Goal: Task Accomplishment & Management: Complete application form

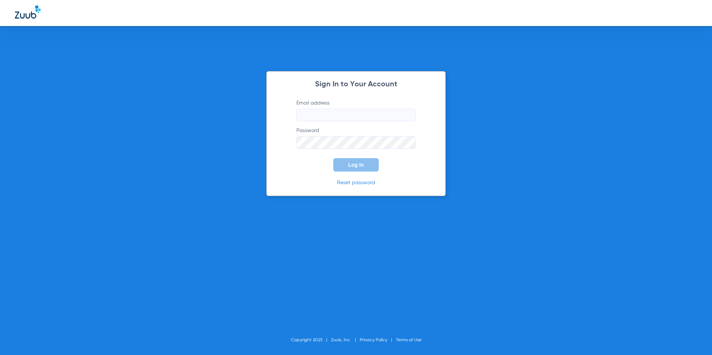
type input "millerdentistrylc@gmail.com"
click at [341, 159] on button "Log In" at bounding box center [355, 164] width 45 height 13
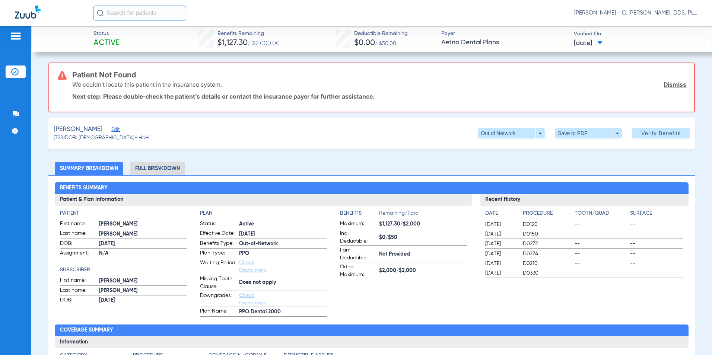
click at [111, 130] on span "Edit" at bounding box center [114, 130] width 7 height 7
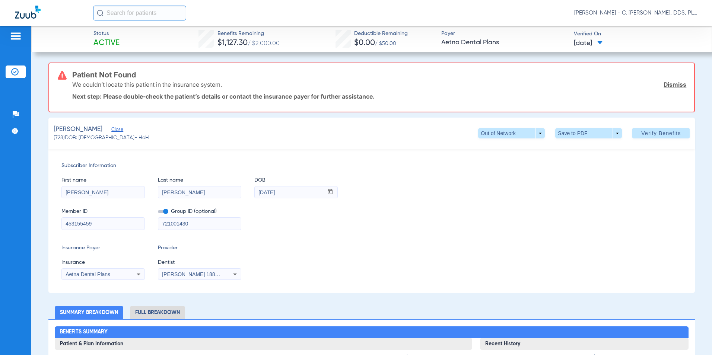
click at [121, 267] on app-form-autocomplete "Insurance Aetna Dental Plans" at bounding box center [102, 270] width 83 height 22
click at [124, 275] on div "Aetna Dental Plans" at bounding box center [96, 274] width 60 height 5
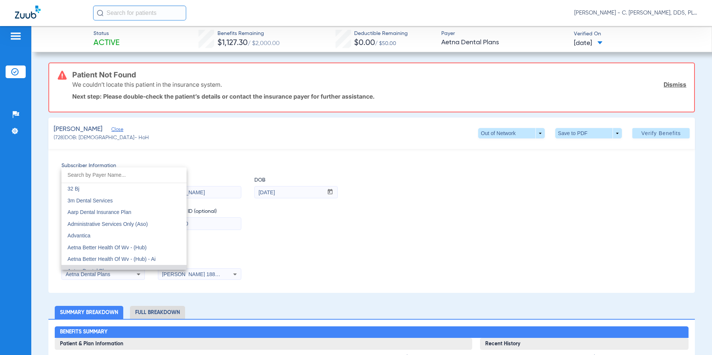
scroll to position [7, 0]
click at [120, 178] on input "dropdown search" at bounding box center [123, 175] width 125 height 15
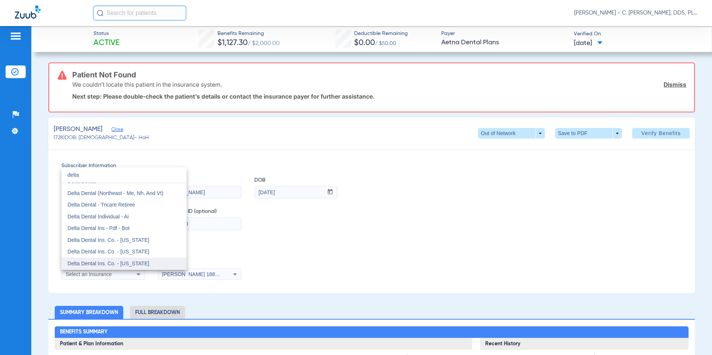
type input "delta"
click at [135, 259] on mat-option "Delta Dental Ins. Co. - [US_STATE]" at bounding box center [123, 264] width 125 height 12
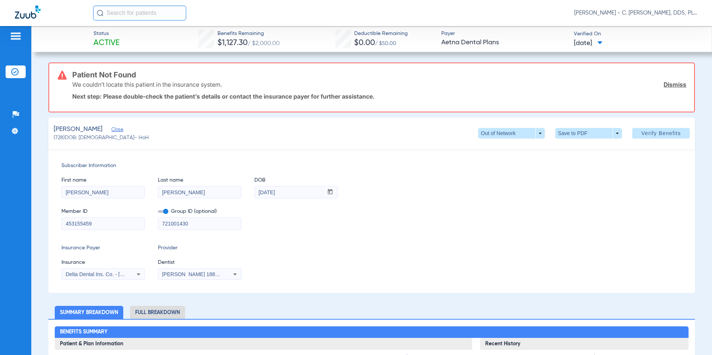
drag, startPoint x: 111, startPoint y: 220, endPoint x: -1, endPoint y: 212, distance: 113.1
click at [0, 212] on html "Brad Miller - C. Bradley Miller, DDS, PLLC dba Miller Dentistry Patients Insura…" at bounding box center [356, 177] width 712 height 355
type input "125274963101"
click at [341, 131] on span "Verify Benefits" at bounding box center [660, 133] width 39 height 6
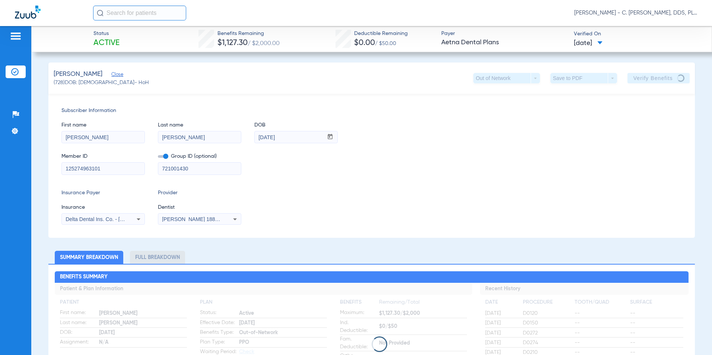
drag, startPoint x: 187, startPoint y: 169, endPoint x: 101, endPoint y: 169, distance: 86.0
click at [101, 169] on div "Member ID 125274963101 Group ID (optional) 721001430" at bounding box center [371, 160] width 621 height 29
type input "22860"
click at [341, 152] on div "Member ID 125274963101 Group ID (optional) 22860" at bounding box center [371, 160] width 621 height 29
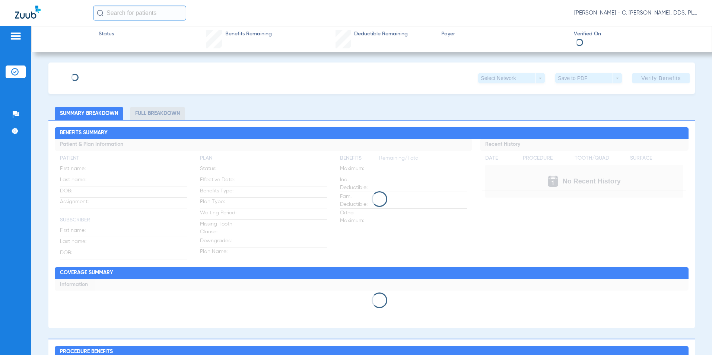
type input "Daina"
type input "Sarafin"
type input "08/16/1958"
type input "125274963101"
type input "22860"
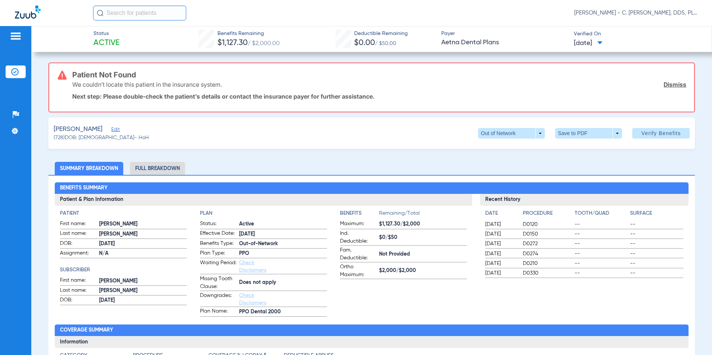
click at [112, 128] on span "Edit" at bounding box center [114, 130] width 7 height 7
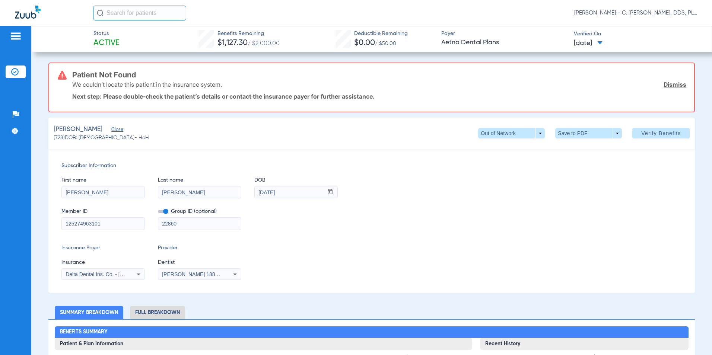
drag, startPoint x: 111, startPoint y: 217, endPoint x: 90, endPoint y: 219, distance: 20.2
click at [85, 218] on div "125274963101" at bounding box center [102, 223] width 83 height 13
click at [657, 134] on span "Verify Benefits" at bounding box center [660, 133] width 39 height 6
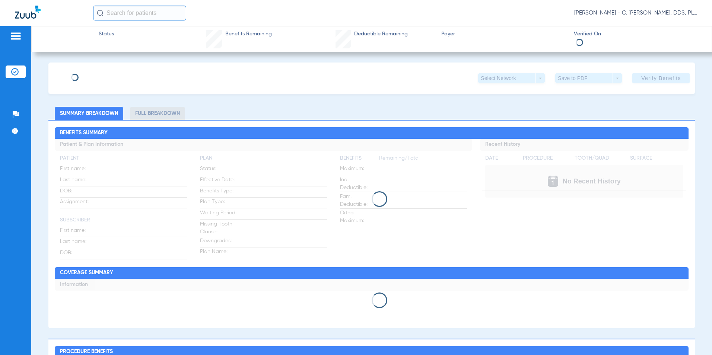
type input "[PERSON_NAME]"
type input "[DATE]"
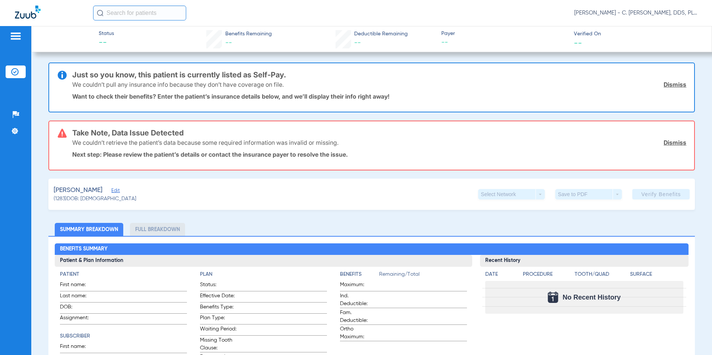
click at [112, 191] on span "Edit" at bounding box center [114, 191] width 7 height 7
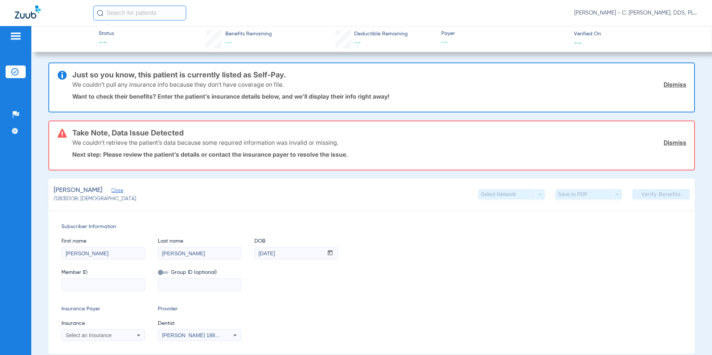
scroll to position [37, 0]
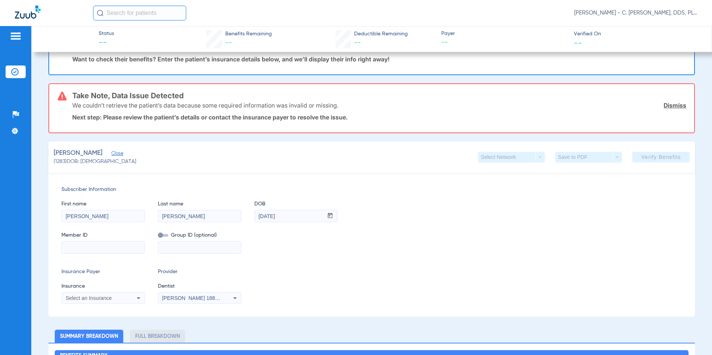
click at [119, 300] on div "Select an Insurance" at bounding box center [96, 298] width 60 height 5
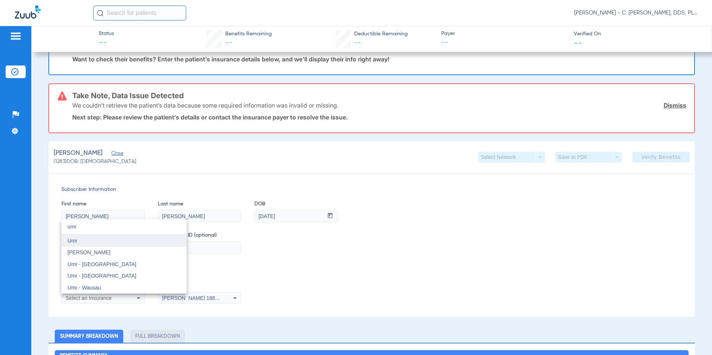
type input "umr"
click at [97, 236] on mat-option "Umr" at bounding box center [123, 241] width 125 height 12
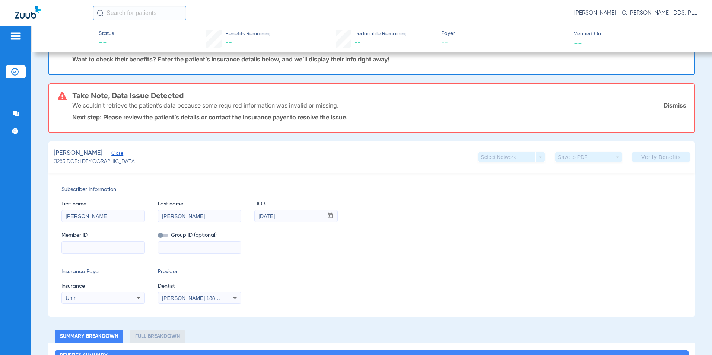
click at [96, 245] on input at bounding box center [103, 248] width 83 height 12
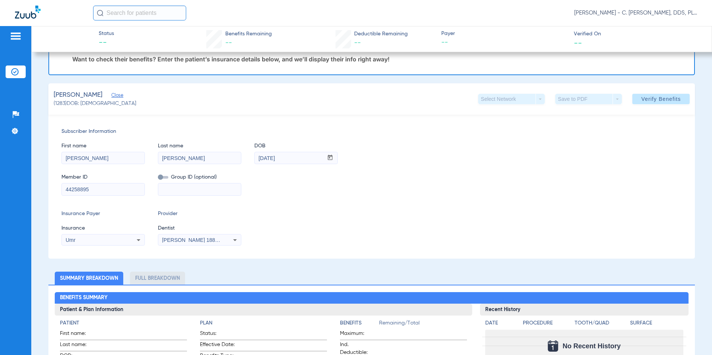
type input "44258895"
click at [189, 189] on input at bounding box center [199, 190] width 83 height 12
type input "76-411370"
click at [648, 99] on span "Verify Benefits" at bounding box center [660, 99] width 39 height 6
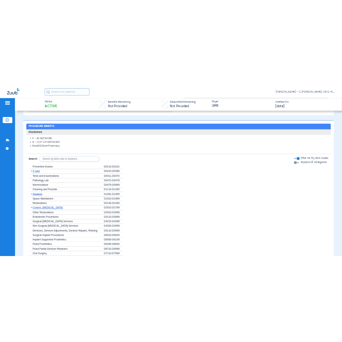
scroll to position [558, 0]
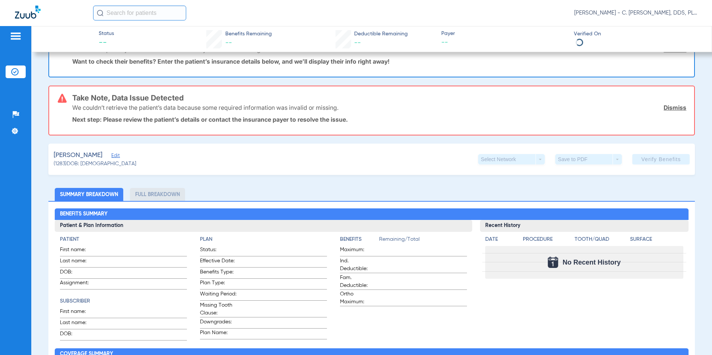
scroll to position [112, 0]
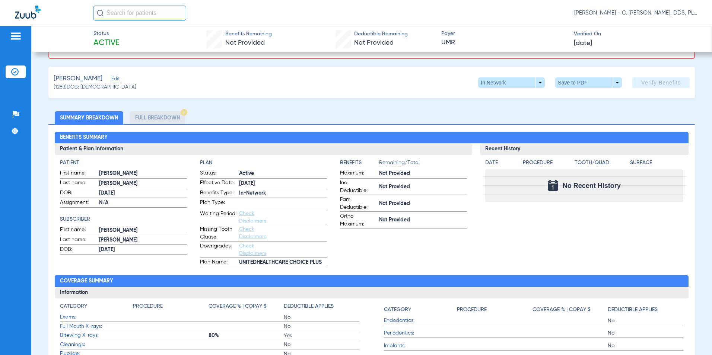
click at [151, 115] on li "Full Breakdown" at bounding box center [157, 117] width 55 height 13
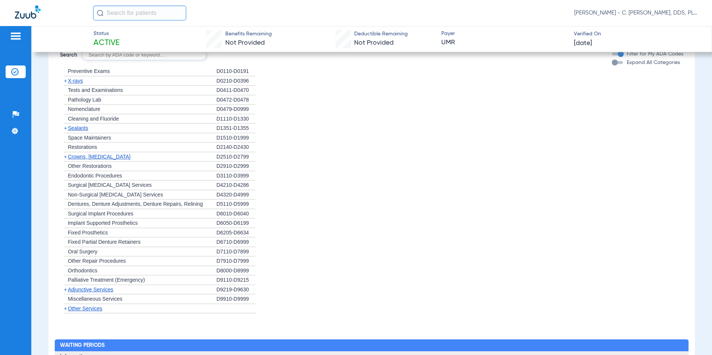
scroll to position [521, 0]
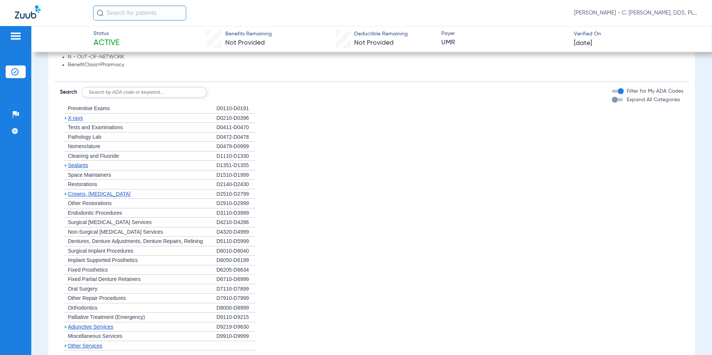
click at [83, 118] on span "X-rays" at bounding box center [75, 118] width 15 height 6
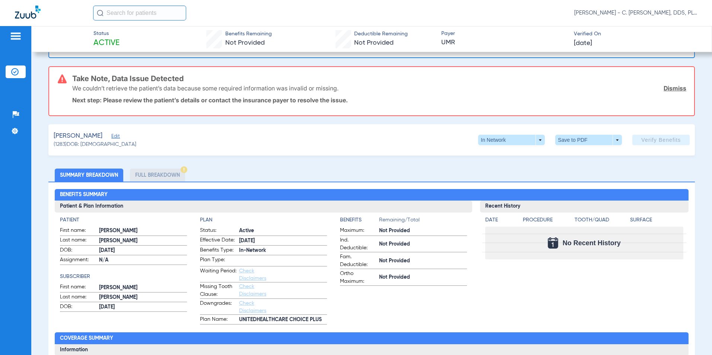
scroll to position [0, 0]
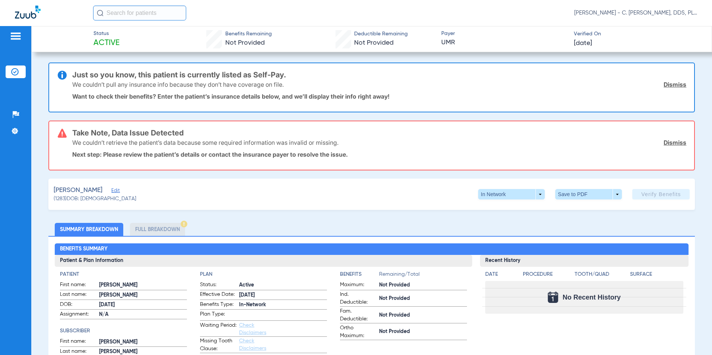
click at [111, 192] on span "Edit" at bounding box center [114, 191] width 7 height 7
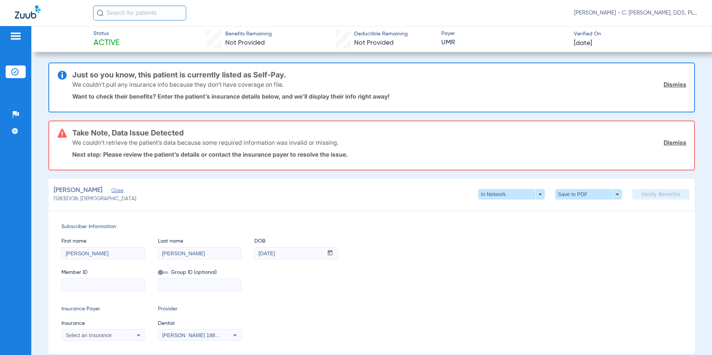
click at [115, 191] on span "Close" at bounding box center [114, 191] width 7 height 7
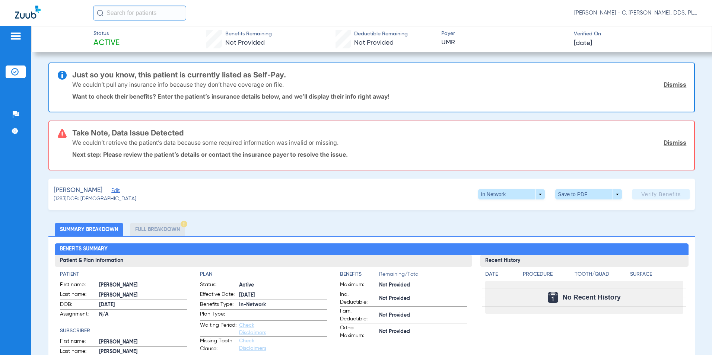
click at [112, 191] on span "Edit" at bounding box center [114, 191] width 7 height 7
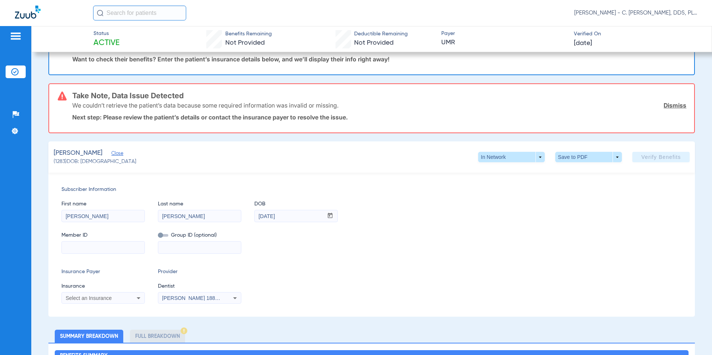
scroll to position [74, 0]
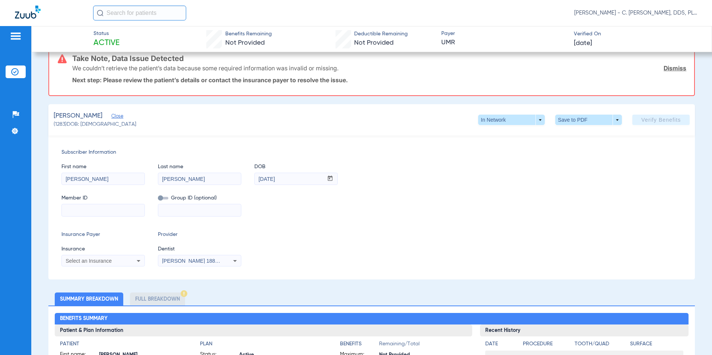
drag, startPoint x: 114, startPoint y: 185, endPoint x: 108, endPoint y: 179, distance: 8.7
click at [103, 187] on div "First name Olivia Last name Pistone DOB mm / dd / yyyy 06/04/2004 Member ID Gro…" at bounding box center [371, 186] width 621 height 60
drag, startPoint x: 108, startPoint y: 179, endPoint x: -1, endPoint y: 162, distance: 110.5
click at [0, 162] on html "Brad Miller - C. Bradley Miller, DDS, PLLC dba Miller Dentistry Patients Insura…" at bounding box center [356, 177] width 712 height 355
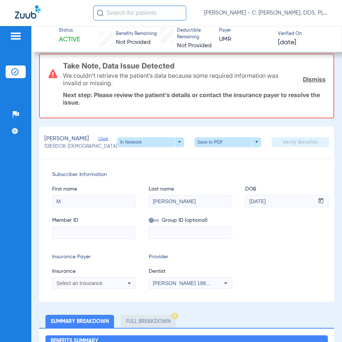
click at [70, 208] on div "First name M Last name Pistone DOB mm / dd / yyyy 06/04/2004 Member ID Group ID…" at bounding box center [186, 209] width 269 height 60
click at [68, 200] on input "M" at bounding box center [93, 201] width 83 height 12
type input "[PERSON_NAME]"
type input "Wesley"
drag, startPoint x: 292, startPoint y: 204, endPoint x: 217, endPoint y: 195, distance: 75.6
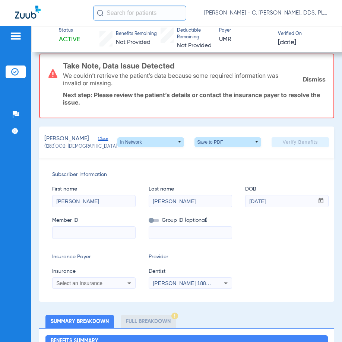
click at [211, 195] on div "First name Michael Last name Wesley DOB mm / dd / yyyy 06/04/2004" at bounding box center [186, 193] width 269 height 29
paste input "7/01/1972"
type input "[DATE]"
click at [90, 230] on input at bounding box center [93, 233] width 83 height 12
paste input "44258895"
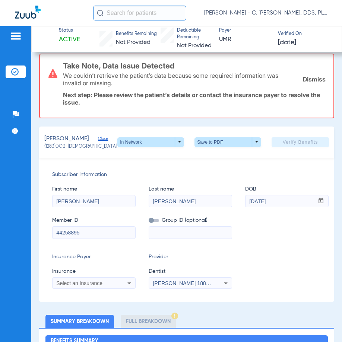
type input "44258895"
click at [179, 235] on input at bounding box center [190, 233] width 83 height 12
paste input "76-411370"
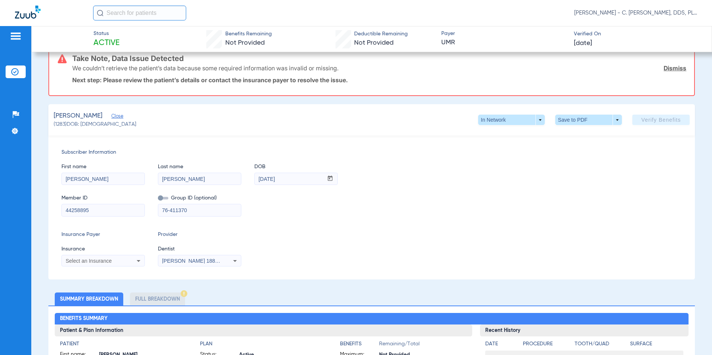
type input "76-411370"
click at [109, 257] on div "Select an Insurance" at bounding box center [103, 260] width 83 height 9
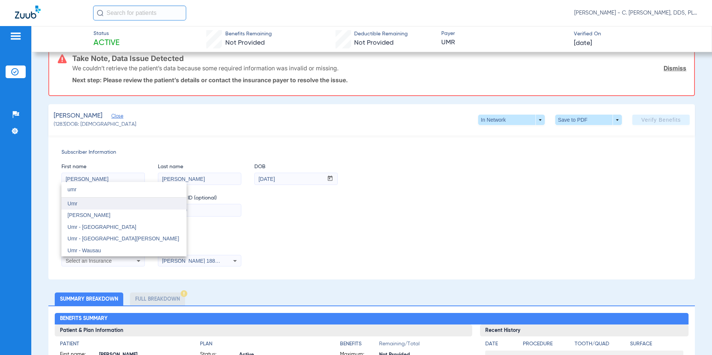
type input "umr"
click at [120, 206] on mat-option "Umr" at bounding box center [123, 204] width 125 height 12
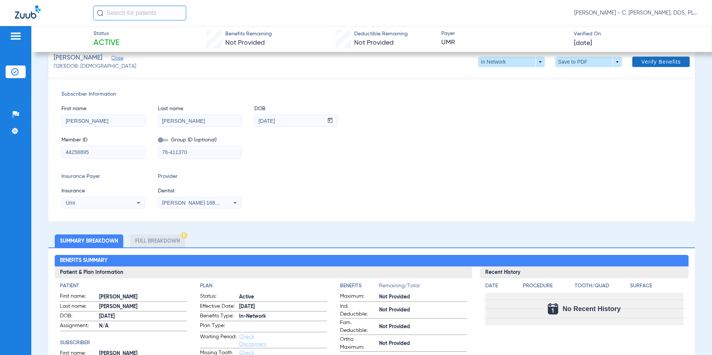
click at [341, 64] on span "Verify Benefits" at bounding box center [660, 62] width 39 height 6
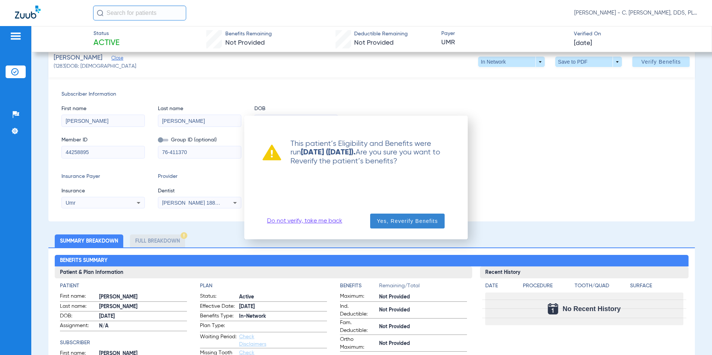
click at [341, 217] on span "button" at bounding box center [407, 221] width 74 height 18
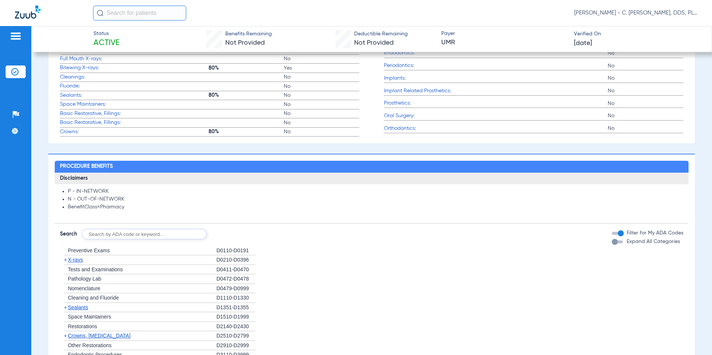
scroll to position [521, 0]
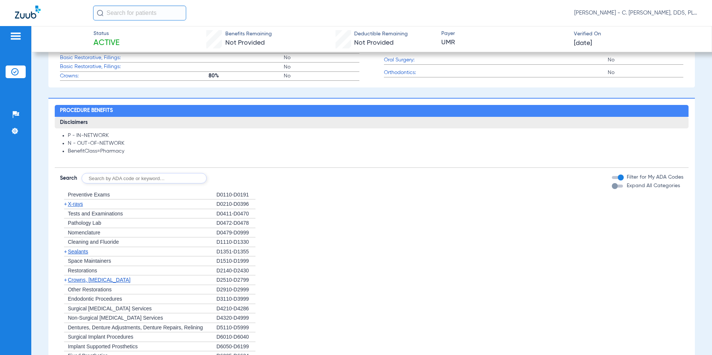
click at [74, 201] on span "X-rays" at bounding box center [75, 204] width 15 height 6
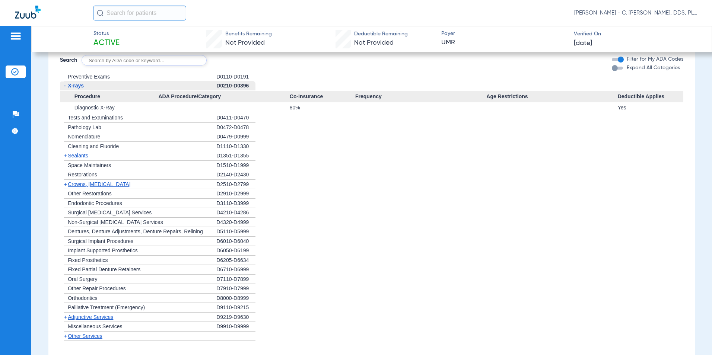
scroll to position [670, 0]
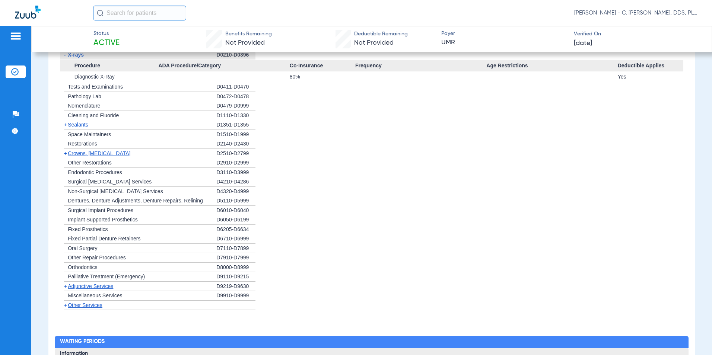
click at [102, 153] on span "Crowns, [MEDICAL_DATA]" at bounding box center [99, 153] width 63 height 6
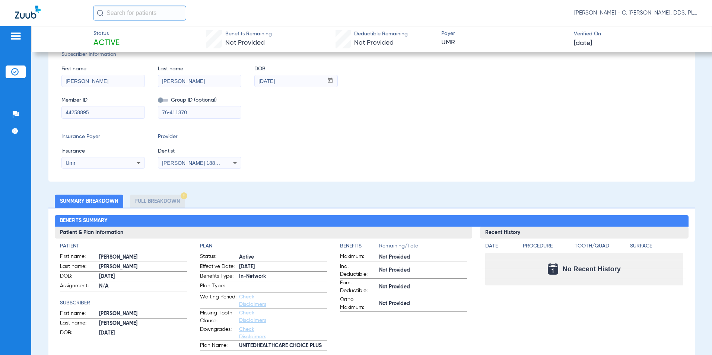
scroll to position [35, 0]
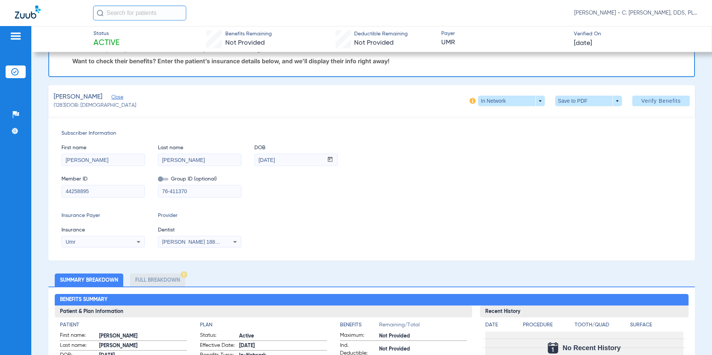
click at [146, 278] on li "Full Breakdown" at bounding box center [157, 280] width 55 height 13
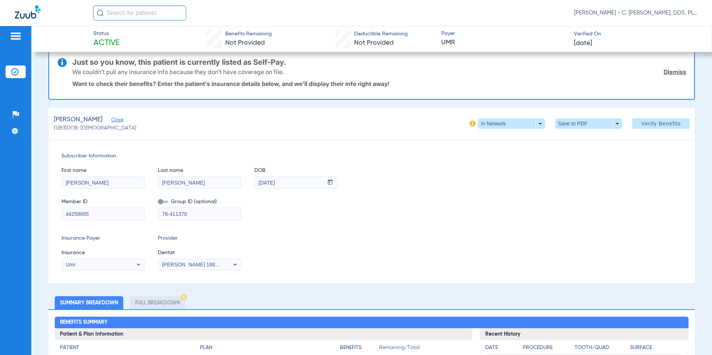
scroll to position [0, 0]
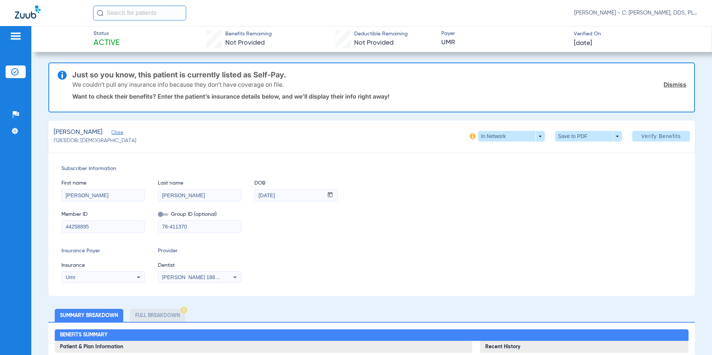
click at [341, 86] on link "Dismiss" at bounding box center [674, 84] width 23 height 7
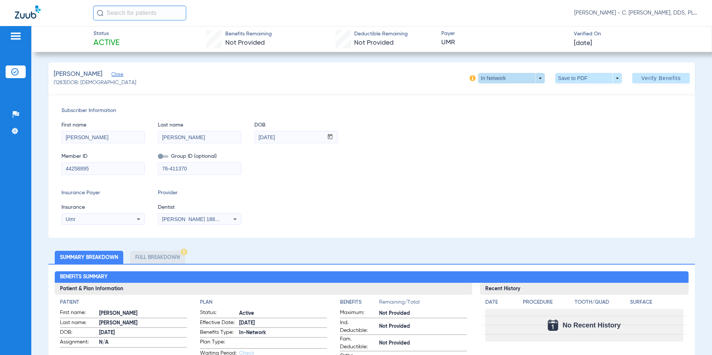
click at [341, 78] on span at bounding box center [511, 78] width 67 height 10
click at [341, 88] on button "Out of Network" at bounding box center [496, 93] width 47 height 15
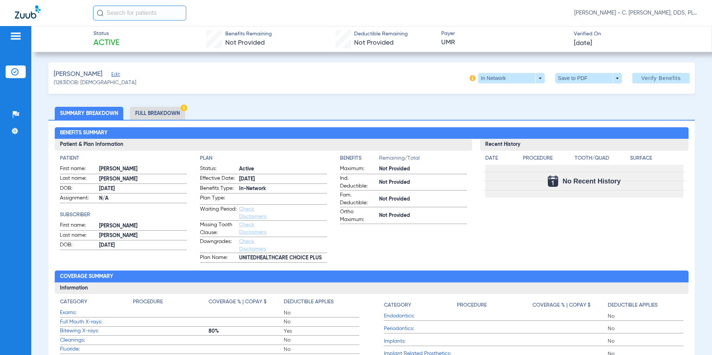
click at [111, 73] on span "Edit" at bounding box center [114, 75] width 7 height 7
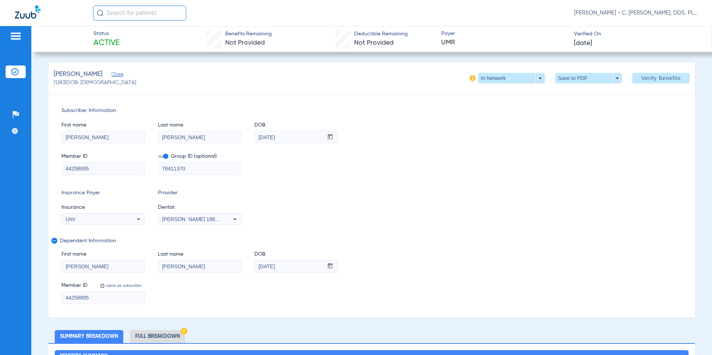
drag, startPoint x: 108, startPoint y: 170, endPoint x: 0, endPoint y: 153, distance: 109.0
click at [0, 153] on html "[PERSON_NAME] - C. [PERSON_NAME], DDS, PLLC dba [PERSON_NAME] Dentistry Patient…" at bounding box center [356, 177] width 712 height 355
drag, startPoint x: 104, startPoint y: 173, endPoint x: -1, endPoint y: 170, distance: 105.4
click at [0, 170] on html "[PERSON_NAME] - C. [PERSON_NAME], DDS, PLLC dba [PERSON_NAME] Dentistry Patient…" at bounding box center [356, 177] width 712 height 355
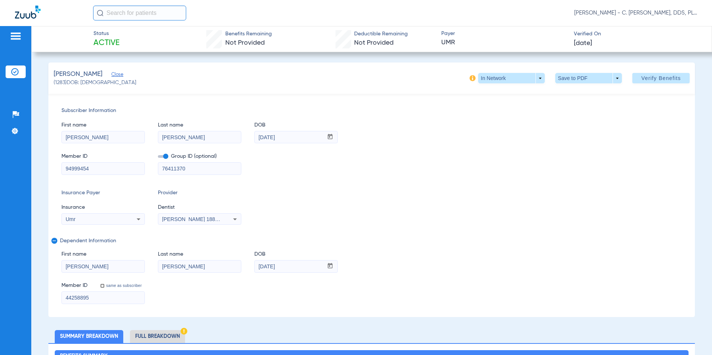
type input "94999454"
drag, startPoint x: 209, startPoint y: 169, endPoint x: 72, endPoint y: 165, distance: 136.7
click at [80, 168] on div "Member ID 94999454 Group ID (optional) 76411370" at bounding box center [371, 160] width 621 height 29
type input "g-00412627"
click at [121, 222] on div "Umr" at bounding box center [103, 219] width 83 height 9
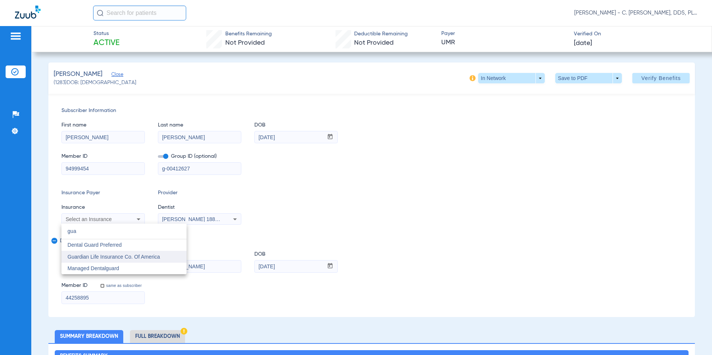
type input "gua"
click at [143, 257] on span "Guardian Life Insurance Co. Of America" at bounding box center [113, 257] width 92 height 6
drag, startPoint x: 102, startPoint y: 300, endPoint x: 17, endPoint y: 296, distance: 84.6
click at [17, 296] on div "Patients Insurance Verification Setup Help Center Settings Status Active Benefi…" at bounding box center [356, 203] width 712 height 355
click at [122, 285] on label "same as subscriber" at bounding box center [123, 285] width 37 height 5
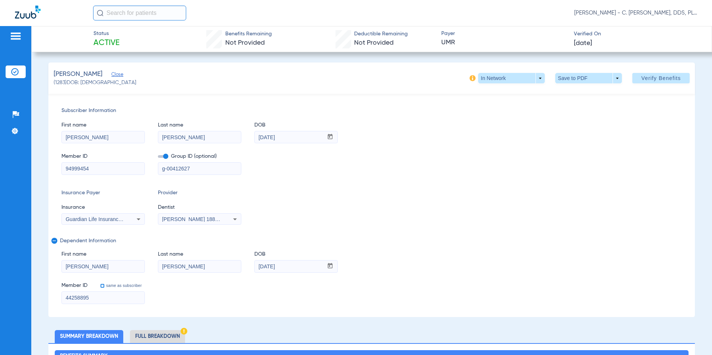
click at [114, 285] on input "same as subscriber" at bounding box center [106, 290] width 15 height 15
checkbox input "true"
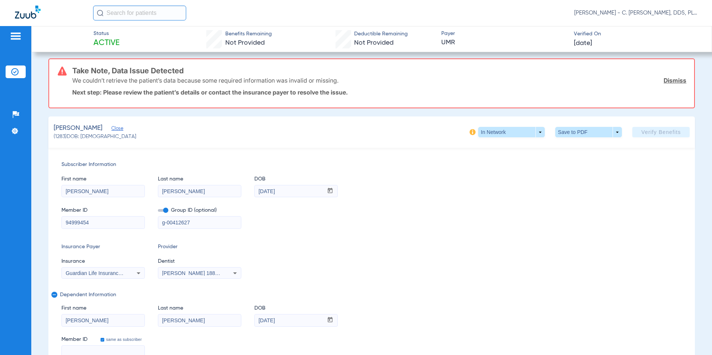
drag, startPoint x: 100, startPoint y: 223, endPoint x: 31, endPoint y: 219, distance: 69.4
click at [31, 219] on div "Patients Insurance Verification Setup Help Center Settings Status Active Benefi…" at bounding box center [356, 203] width 712 height 355
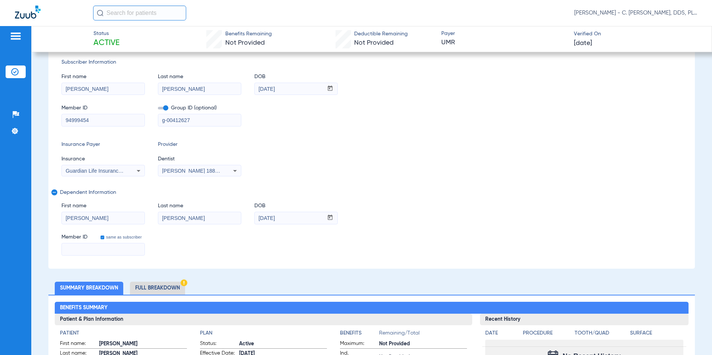
scroll to position [116, 0]
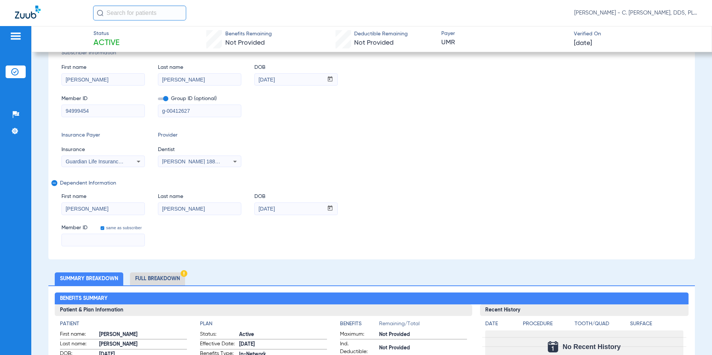
click at [119, 241] on input at bounding box center [103, 240] width 83 height 12
paste input "94999454"
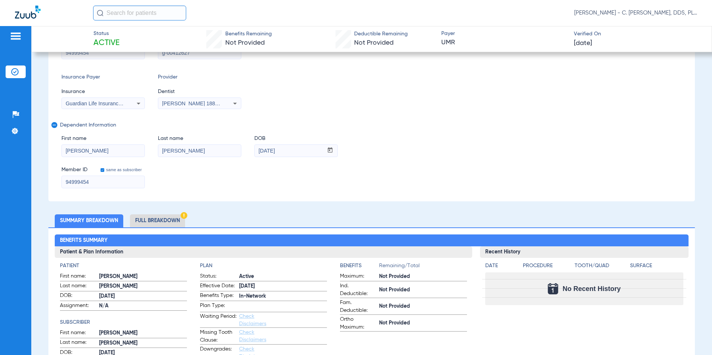
scroll to position [58, 0]
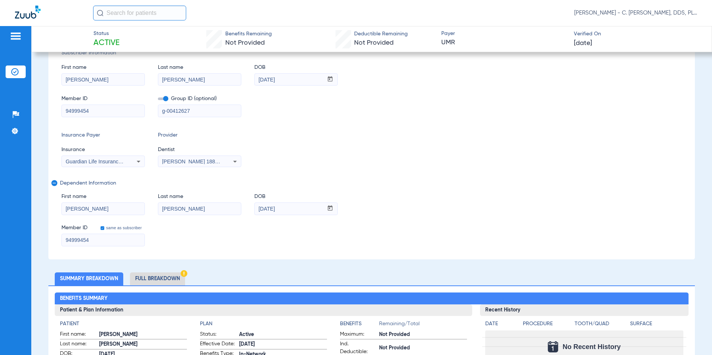
type input "94999454"
click at [242, 230] on div "Member ID same as subscriber 94999454" at bounding box center [371, 232] width 621 height 29
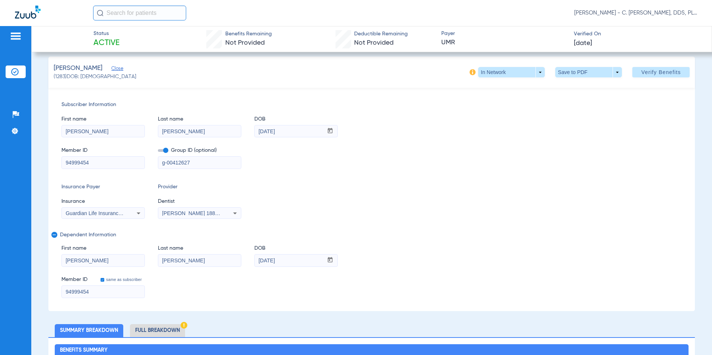
scroll to position [0, 0]
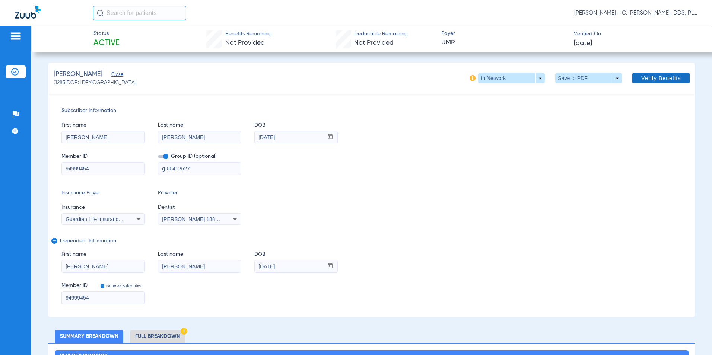
click at [651, 86] on span at bounding box center [660, 78] width 57 height 18
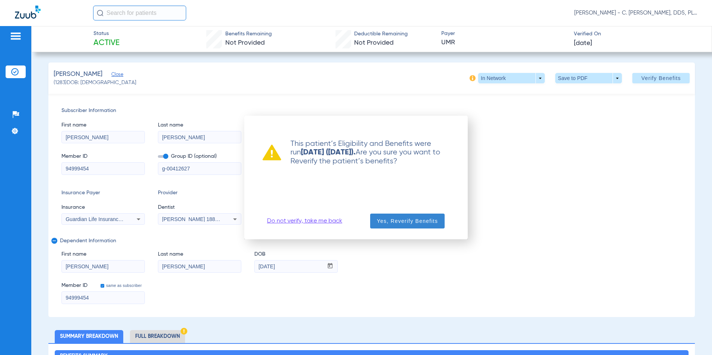
click at [419, 219] on span "Yes, Reverify Benefits" at bounding box center [407, 220] width 61 height 7
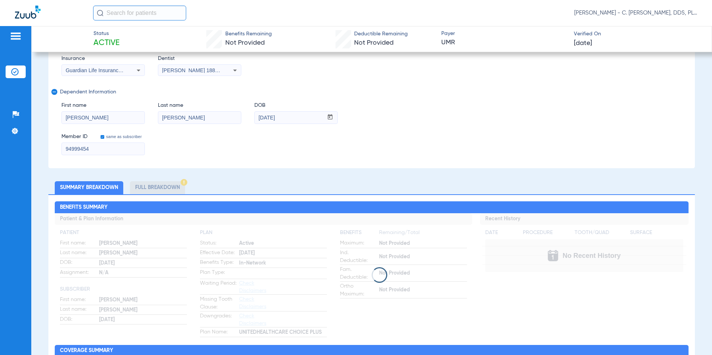
scroll to position [37, 0]
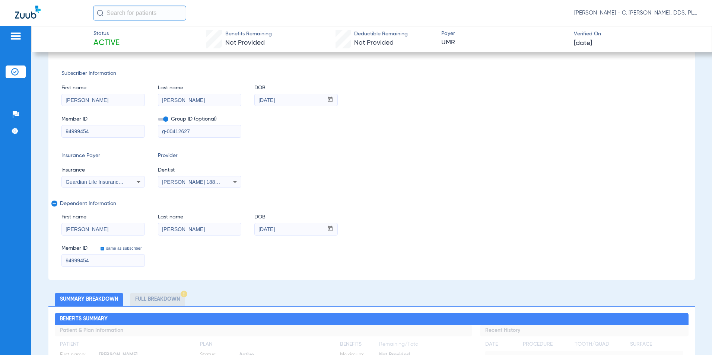
drag, startPoint x: 101, startPoint y: 131, endPoint x: 26, endPoint y: 128, distance: 74.1
click at [26, 128] on div "Patients Insurance Verification Setup Help Center Settings Status Active Benefi…" at bounding box center [356, 203] width 712 height 355
paste input "LYI278766"
type input "LYI278766"
drag, startPoint x: 101, startPoint y: 263, endPoint x: -1, endPoint y: 263, distance: 102.7
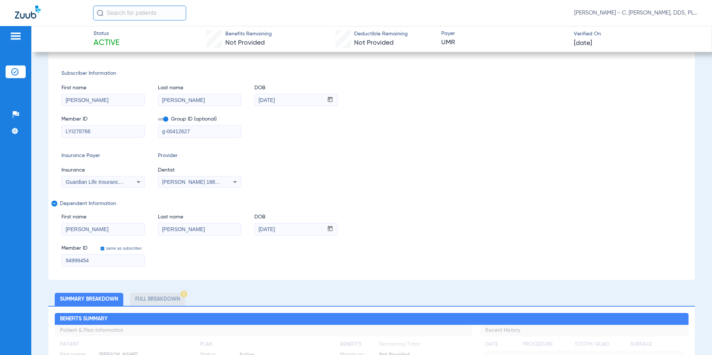
click at [0, 263] on html "Brad Miller - C. Bradley Miller, DDS, PLLC dba Miller Dentistry Patients Insura…" at bounding box center [356, 177] width 712 height 355
paste input "LYI278766"
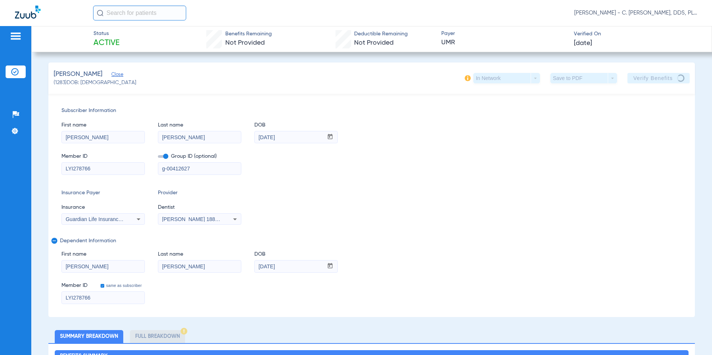
type input "LYI278766"
click at [524, 173] on div "Member ID LYI278766 Group ID (optional) g-00412627" at bounding box center [371, 160] width 621 height 29
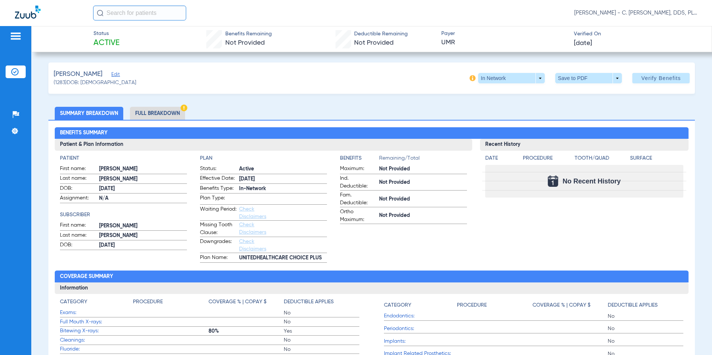
click at [112, 73] on span "Edit" at bounding box center [114, 75] width 7 height 7
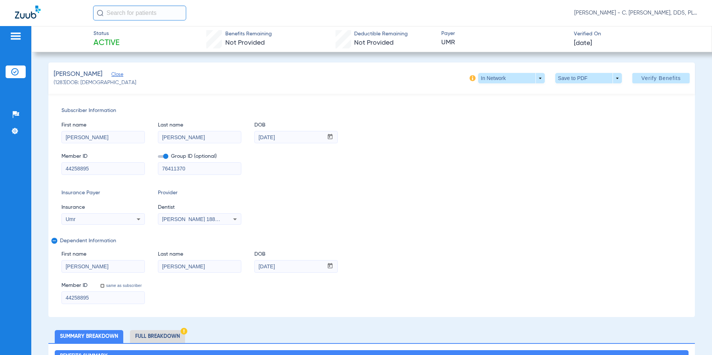
drag, startPoint x: 89, startPoint y: 168, endPoint x: 0, endPoint y: 162, distance: 88.8
click at [0, 162] on html "[PERSON_NAME] - C. [PERSON_NAME], DDS, PLLC dba [PERSON_NAME] Dentistry Patient…" at bounding box center [356, 177] width 712 height 355
paste input "LYI278766"
type input "LYI278766"
click at [101, 267] on input "[PERSON_NAME]" at bounding box center [103, 267] width 83 height 12
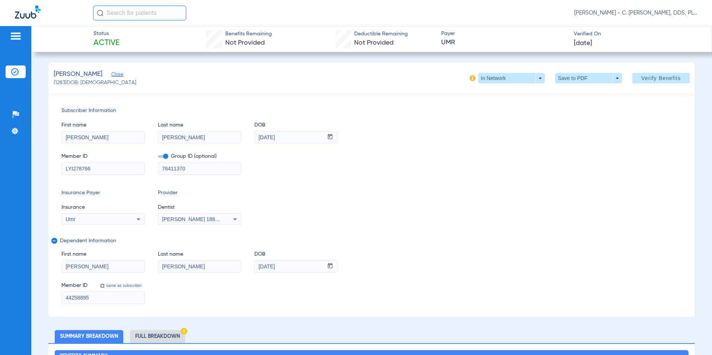
drag, startPoint x: 101, startPoint y: 291, endPoint x: 103, endPoint y: 295, distance: 4.0
click at [102, 292] on div "44258895" at bounding box center [102, 297] width 83 height 13
drag, startPoint x: 107, startPoint y: 297, endPoint x: 0, endPoint y: 303, distance: 107.0
click at [0, 303] on html "[PERSON_NAME] - C. [PERSON_NAME], DDS, PLLC dba [PERSON_NAME] Dentistry Patient…" at bounding box center [356, 177] width 712 height 355
paste input "LYI278766"
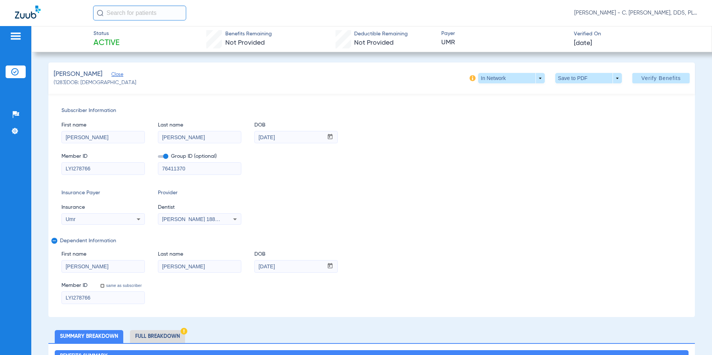
type input "LYI278766"
click at [91, 223] on div "Umr" at bounding box center [103, 219] width 83 height 9
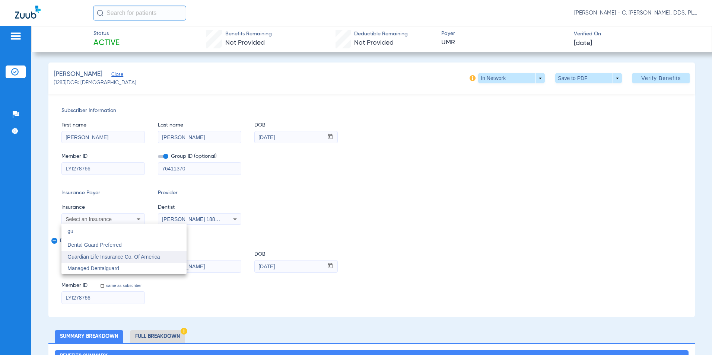
type input "gu"
click at [107, 255] on span "Guardian Life Insurance Co. Of America" at bounding box center [113, 257] width 92 height 6
click at [357, 230] on div "Subscriber Information First name [PERSON_NAME] Last name [PERSON_NAME] mm / dd…" at bounding box center [371, 205] width 647 height 223
drag, startPoint x: 212, startPoint y: 173, endPoint x: 85, endPoint y: 173, distance: 126.9
click at [85, 173] on div "Member ID LYI278766 Group ID (optional) 76411370" at bounding box center [371, 160] width 621 height 29
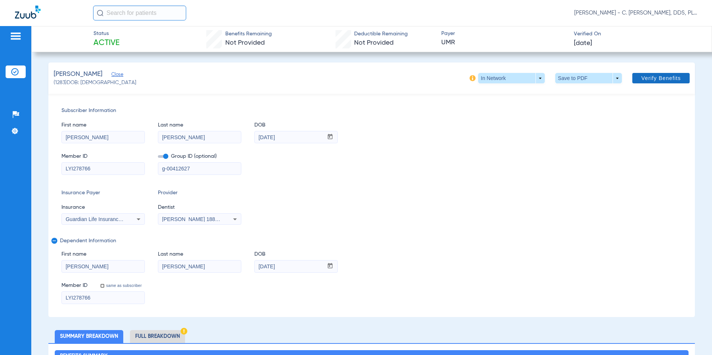
type input "g-00412627"
click at [650, 77] on span "Verify Benefits" at bounding box center [660, 78] width 39 height 6
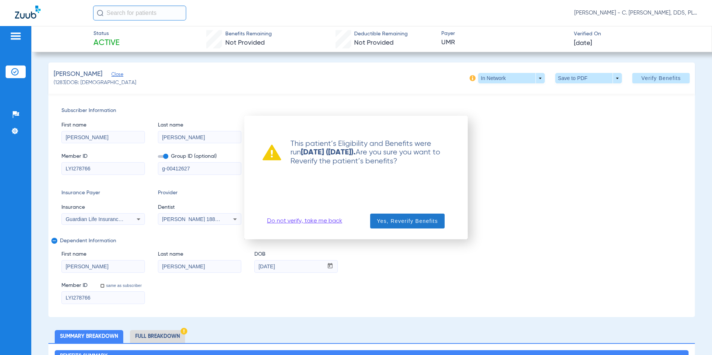
click at [417, 219] on span "Yes, Reverify Benefits" at bounding box center [407, 220] width 61 height 7
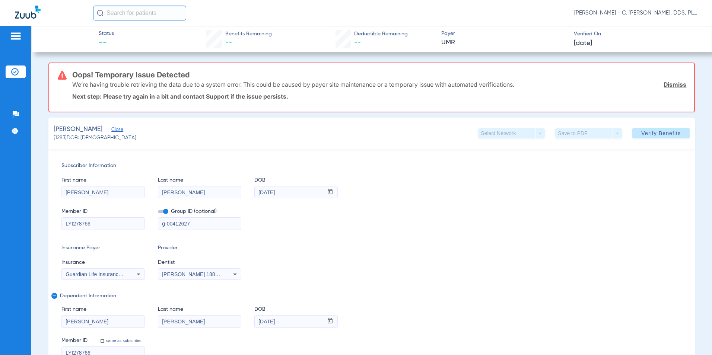
click at [669, 84] on link "Dismiss" at bounding box center [674, 84] width 23 height 7
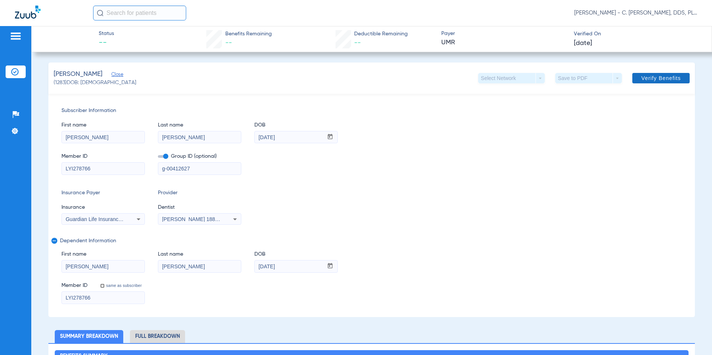
click at [650, 74] on span at bounding box center [660, 78] width 57 height 18
